Goal: Information Seeking & Learning: Find specific fact

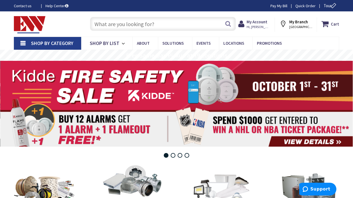
click at [105, 22] on input "text" at bounding box center [163, 24] width 146 height 14
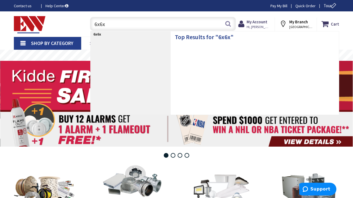
type input "6x6x6"
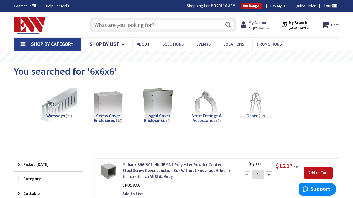
click at [122, 22] on input "text" at bounding box center [163, 25] width 146 height 14
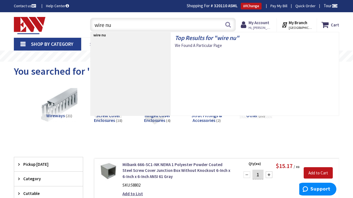
type input "wire nut"
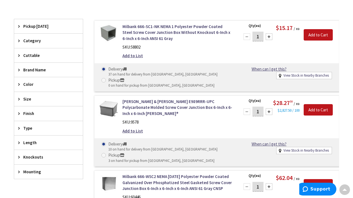
scroll to position [139, 0]
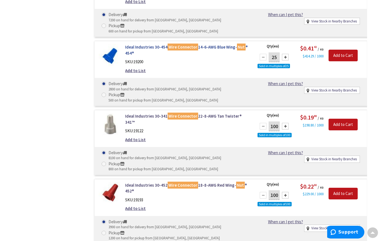
scroll to position [1214, 0]
